Goal: Information Seeking & Learning: Learn about a topic

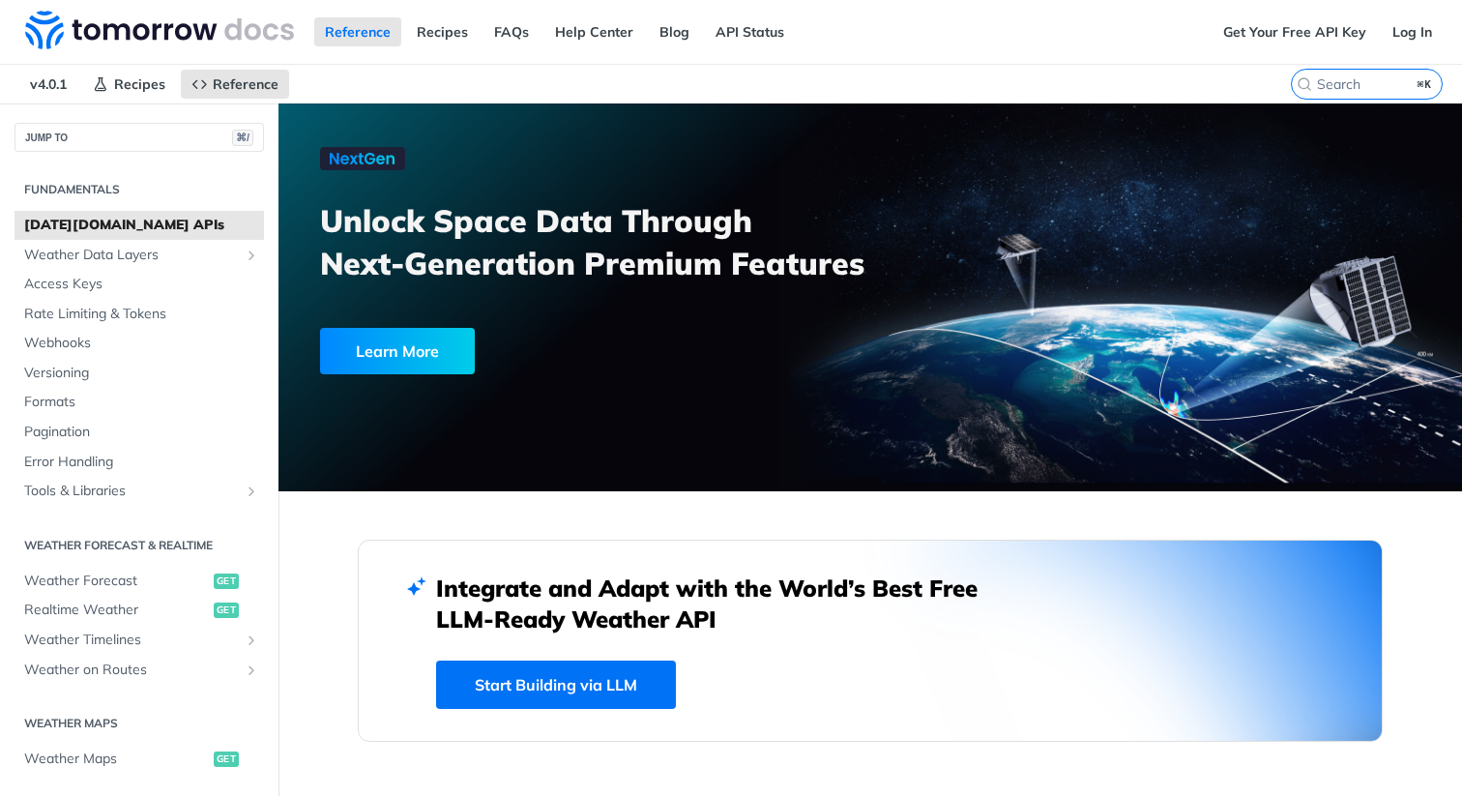
scroll to position [125, 0]
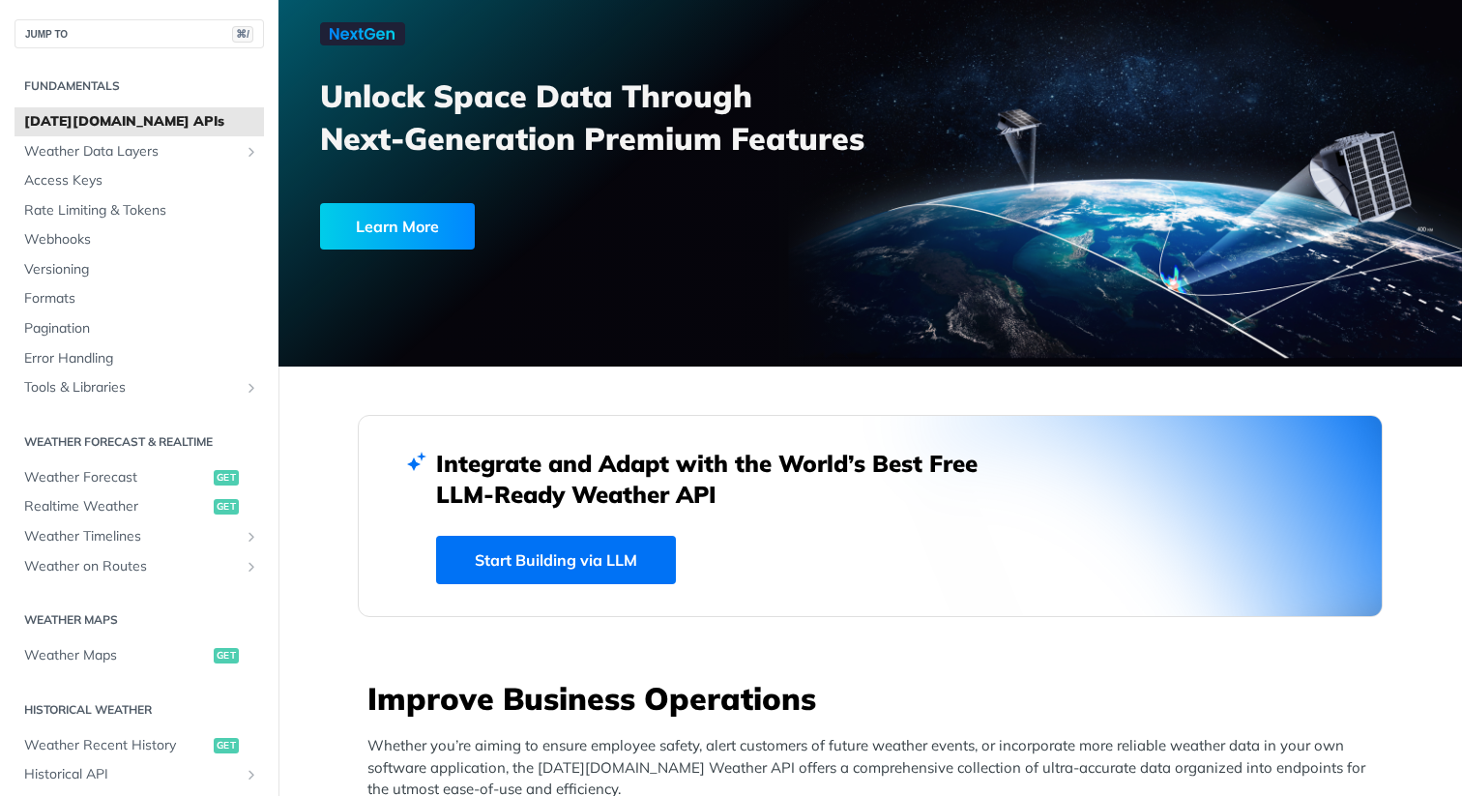
click at [356, 234] on div "Learn More" at bounding box center [397, 226] width 155 height 46
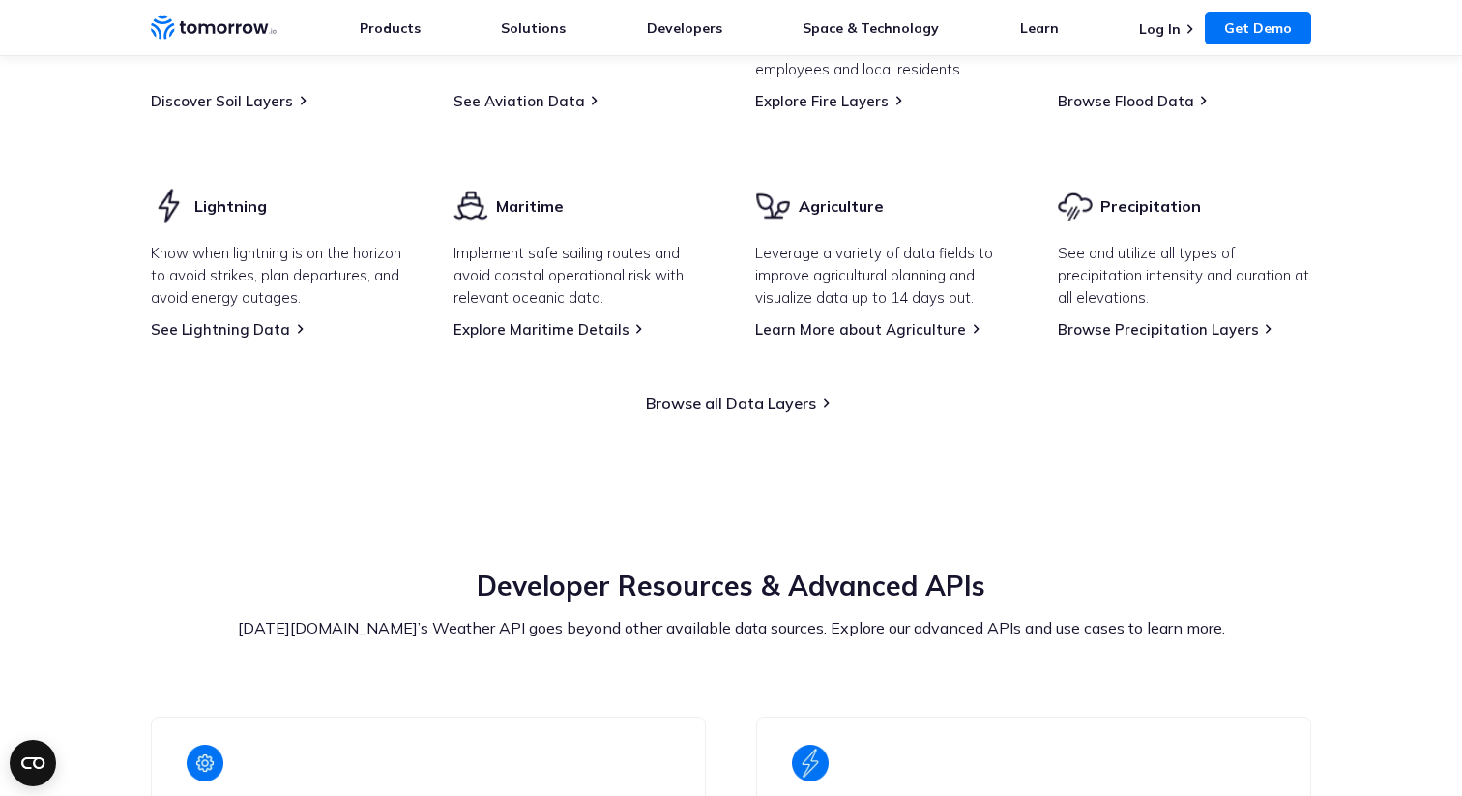
scroll to position [2929, 0]
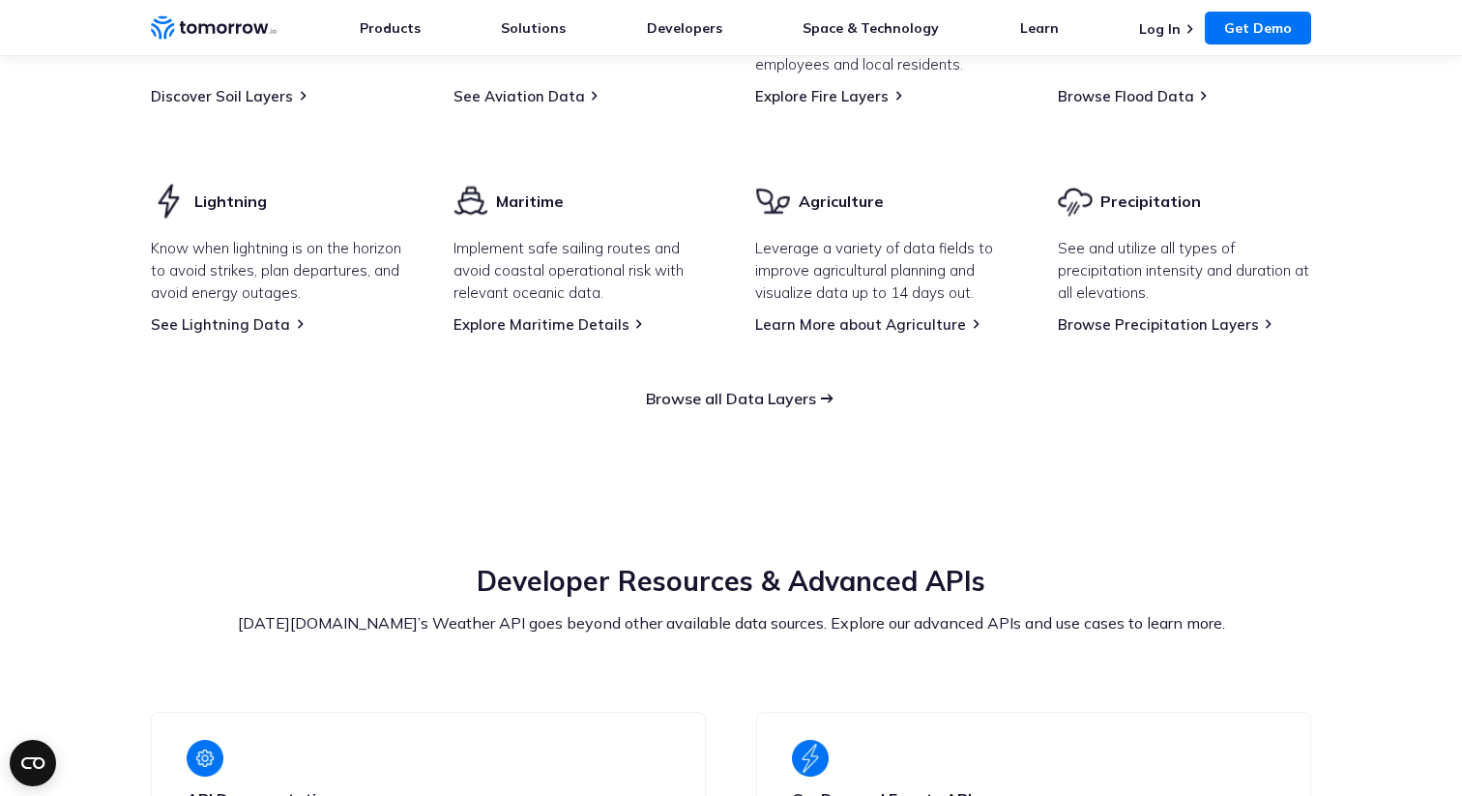
click at [767, 408] on link "Browse all Data Layers" at bounding box center [731, 398] width 170 height 19
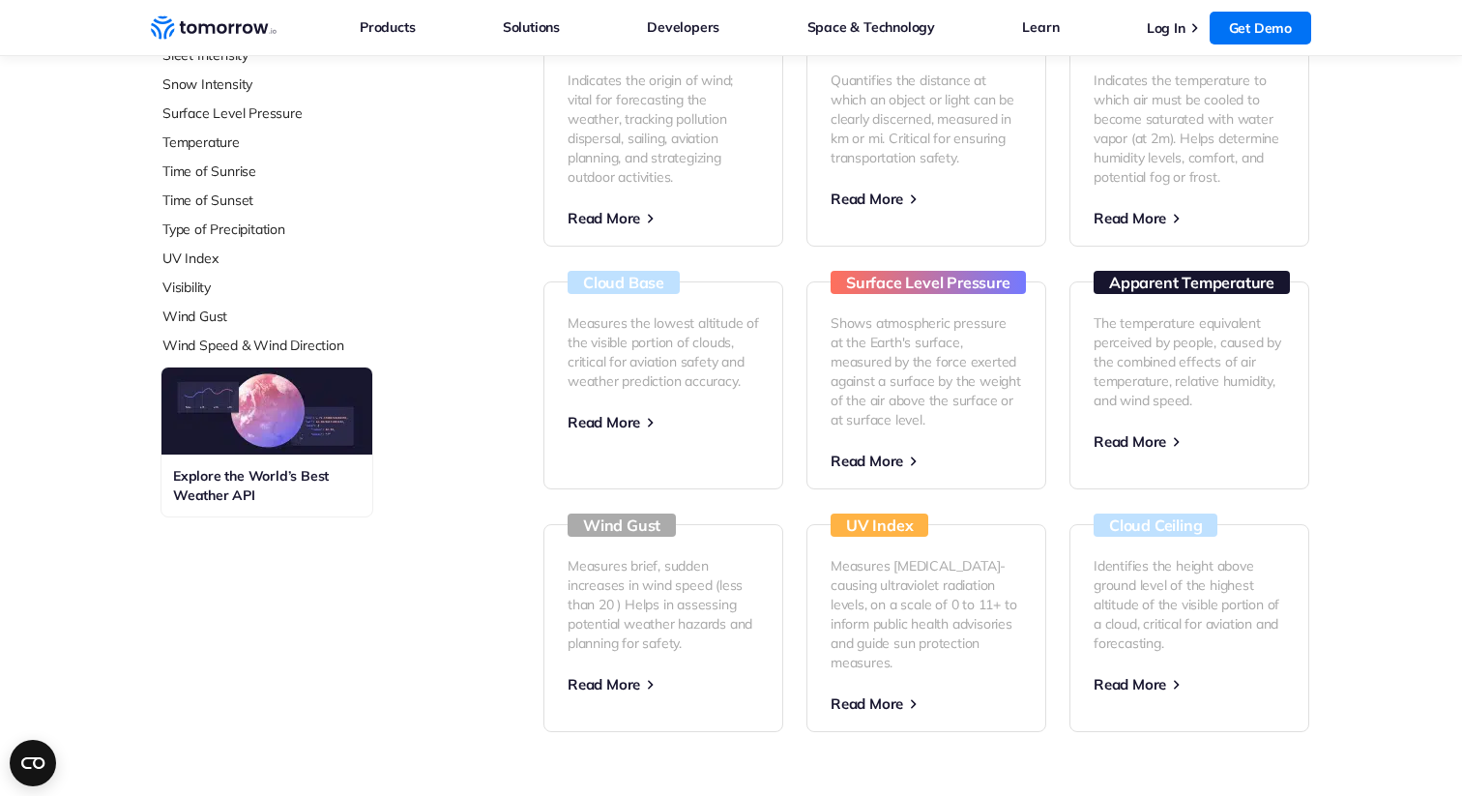
scroll to position [813, 0]
